Goal: Information Seeking & Learning: Learn about a topic

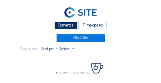
click at [71, 25] on div "Camera's" at bounding box center [65, 25] width 23 height 7
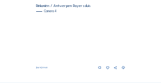
scroll to position [368, 0]
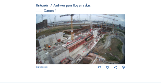
click at [120, 30] on img at bounding box center [80, 39] width 89 height 50
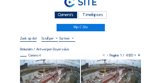
scroll to position [35, 0]
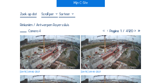
click at [57, 42] on img at bounding box center [50, 52] width 60 height 34
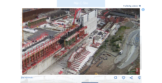
drag, startPoint x: 85, startPoint y: 43, endPoint x: 103, endPoint y: 42, distance: 18.3
click at [117, 36] on img at bounding box center [81, 41] width 118 height 67
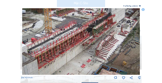
drag, startPoint x: 87, startPoint y: 43, endPoint x: 110, endPoint y: 33, distance: 24.6
click at [110, 33] on img at bounding box center [81, 41] width 118 height 67
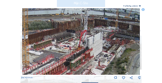
drag, startPoint x: 95, startPoint y: 23, endPoint x: 73, endPoint y: 57, distance: 40.8
click at [73, 57] on img at bounding box center [81, 41] width 118 height 67
click at [143, 11] on icon at bounding box center [143, 9] width 3 height 3
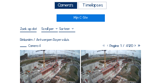
scroll to position [0, 0]
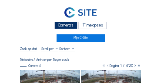
drag, startPoint x: 66, startPoint y: 28, endPoint x: 51, endPoint y: 28, distance: 14.8
click at [66, 28] on div "Camera's" at bounding box center [65, 25] width 23 height 7
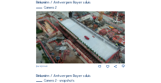
scroll to position [150, 0]
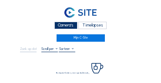
drag, startPoint x: 76, startPoint y: 28, endPoint x: 72, endPoint y: 28, distance: 4.4
click at [76, 28] on div "Camera's" at bounding box center [65, 25] width 23 height 7
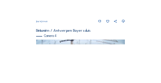
scroll to position [321, 0]
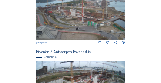
click at [70, 28] on img at bounding box center [80, 15] width 89 height 50
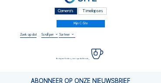
scroll to position [61, 0]
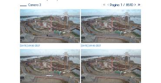
click at [40, 19] on img at bounding box center [50, 26] width 60 height 34
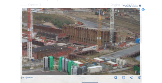
drag, startPoint x: 62, startPoint y: 46, endPoint x: 92, endPoint y: 46, distance: 29.6
click at [92, 46] on img at bounding box center [81, 41] width 118 height 67
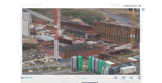
click at [80, 45] on img at bounding box center [81, 41] width 118 height 67
click at [144, 10] on icon at bounding box center [143, 9] width 3 height 3
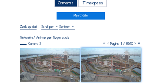
scroll to position [0, 0]
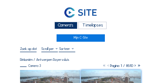
click at [68, 25] on div "Camera's" at bounding box center [65, 25] width 23 height 7
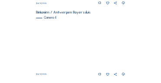
scroll to position [359, 0]
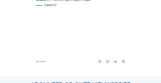
scroll to position [364, 0]
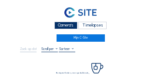
drag, startPoint x: 68, startPoint y: 25, endPoint x: 49, endPoint y: 23, distance: 19.3
click at [68, 25] on div "Camera's" at bounding box center [65, 25] width 23 height 7
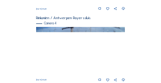
scroll to position [368, 0]
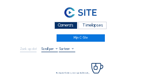
click at [67, 24] on div "Camera's" at bounding box center [65, 25] width 23 height 7
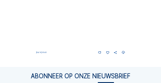
scroll to position [383, 0]
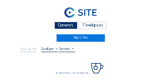
click at [64, 25] on div "Camera's" at bounding box center [65, 25] width 23 height 7
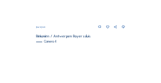
scroll to position [359, 0]
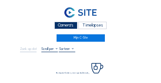
click at [60, 26] on div "Camera's" at bounding box center [65, 25] width 23 height 7
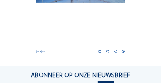
scroll to position [373, 0]
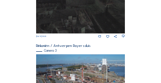
scroll to position [298, 0]
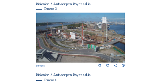
click at [98, 43] on img at bounding box center [80, 38] width 89 height 50
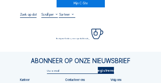
scroll to position [35, 0]
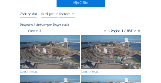
click at [46, 38] on img at bounding box center [50, 52] width 60 height 34
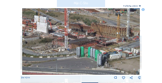
drag, startPoint x: 71, startPoint y: 45, endPoint x: 79, endPoint y: 45, distance: 8.3
click at [79, 45] on img at bounding box center [81, 41] width 118 height 67
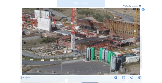
click at [144, 11] on icon at bounding box center [143, 9] width 3 height 3
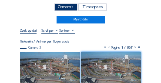
scroll to position [17, 0]
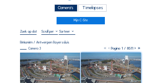
click at [62, 10] on div "Camera's" at bounding box center [65, 7] width 23 height 7
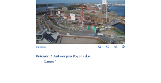
scroll to position [368, 0]
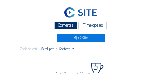
click at [57, 27] on div "Camera's" at bounding box center [65, 25] width 23 height 7
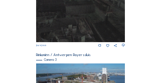
scroll to position [298, 0]
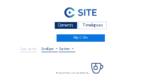
click at [61, 24] on div "Camera's" at bounding box center [65, 25] width 23 height 7
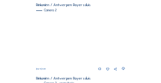
scroll to position [150, 0]
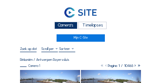
click at [64, 24] on div "Camera's" at bounding box center [65, 25] width 23 height 7
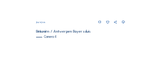
scroll to position [385, 0]
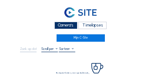
click at [60, 23] on div "Camera's" at bounding box center [65, 25] width 23 height 7
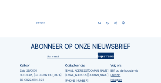
scroll to position [411, 0]
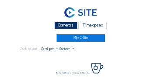
click at [64, 24] on div "Camera's" at bounding box center [65, 25] width 23 height 7
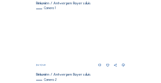
scroll to position [80, 0]
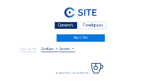
click at [70, 29] on div "Camera's" at bounding box center [65, 25] width 23 height 7
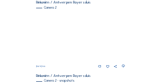
scroll to position [157, 0]
